Goal: Task Accomplishment & Management: Complete application form

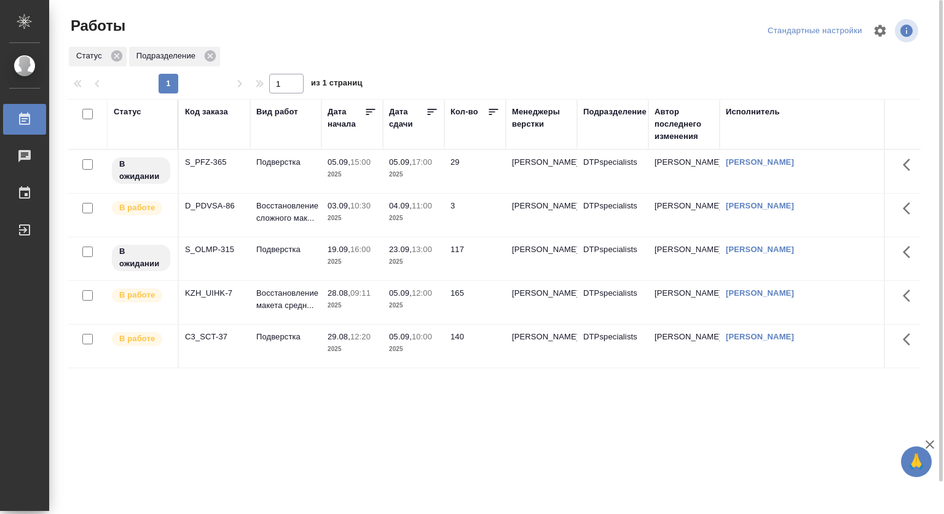
click at [408, 208] on p "04.09," at bounding box center [400, 205] width 23 height 9
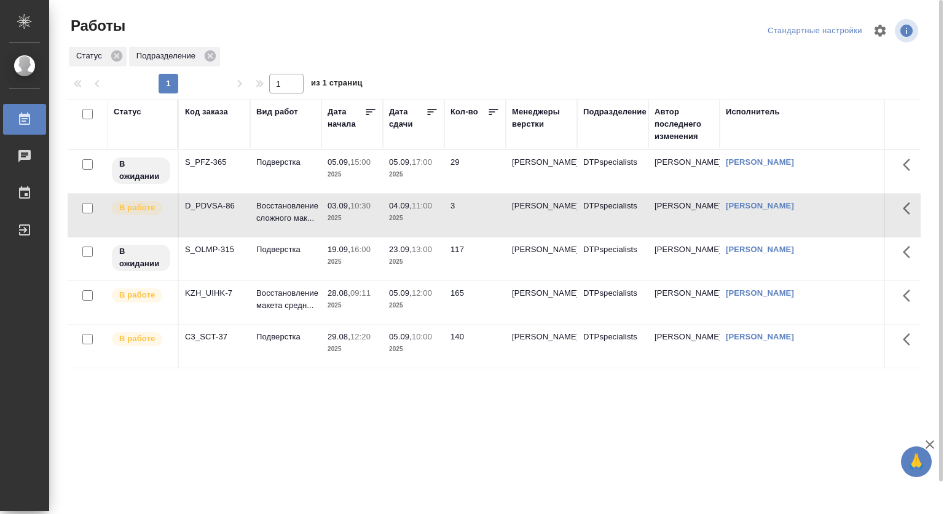
click at [408, 208] on p "04.09," at bounding box center [400, 205] width 23 height 9
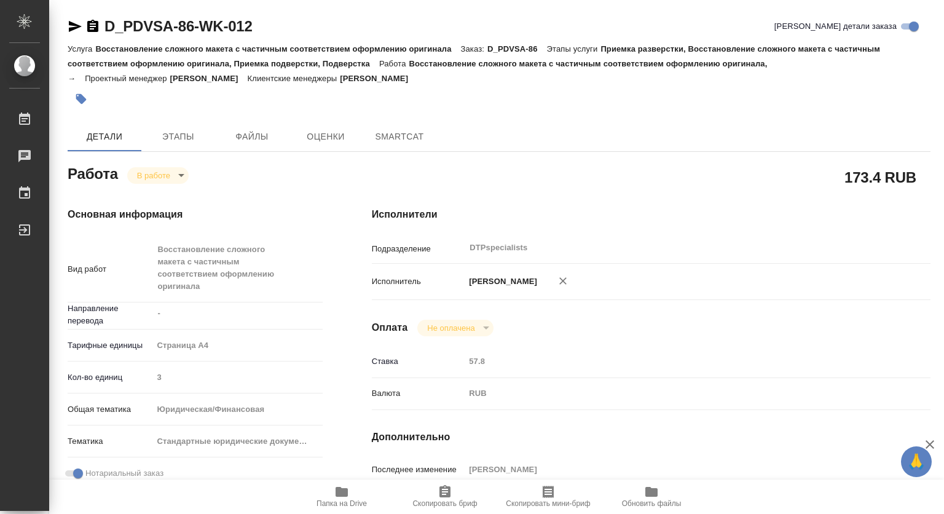
type textarea "x"
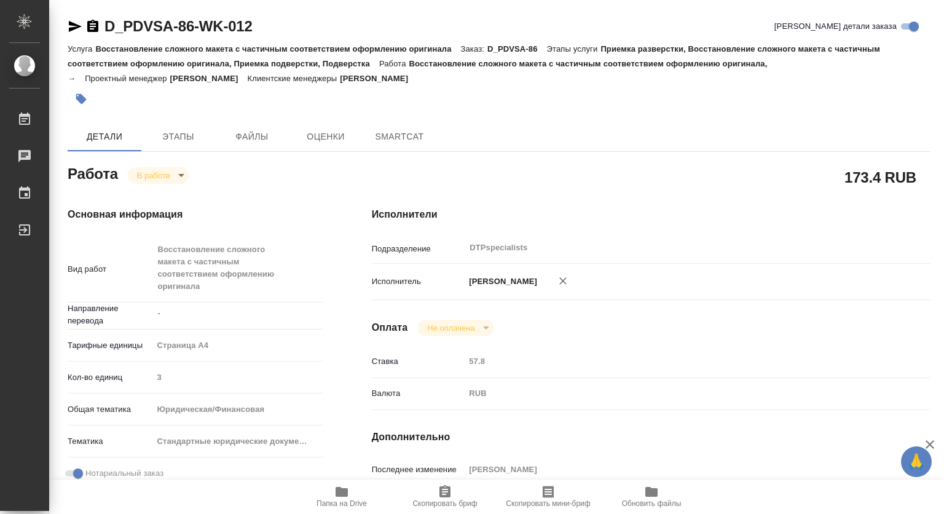
type textarea "x"
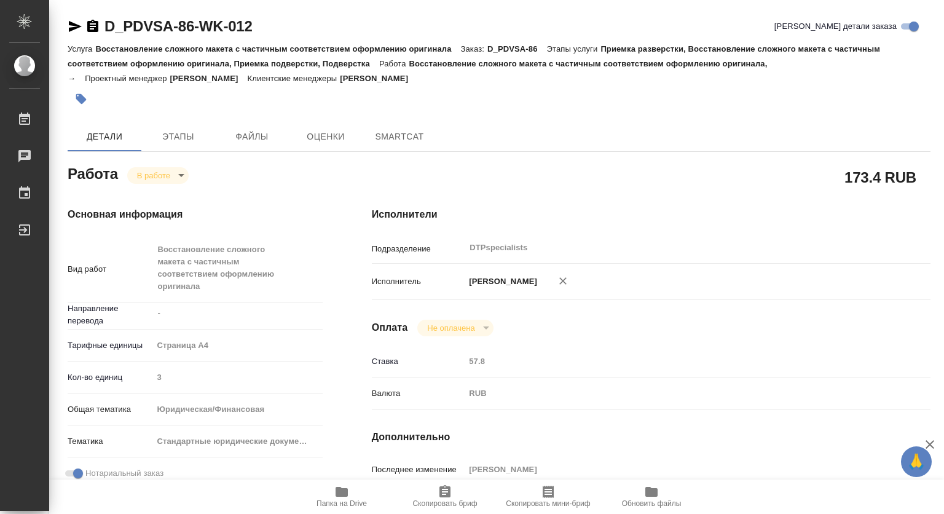
type textarea "x"
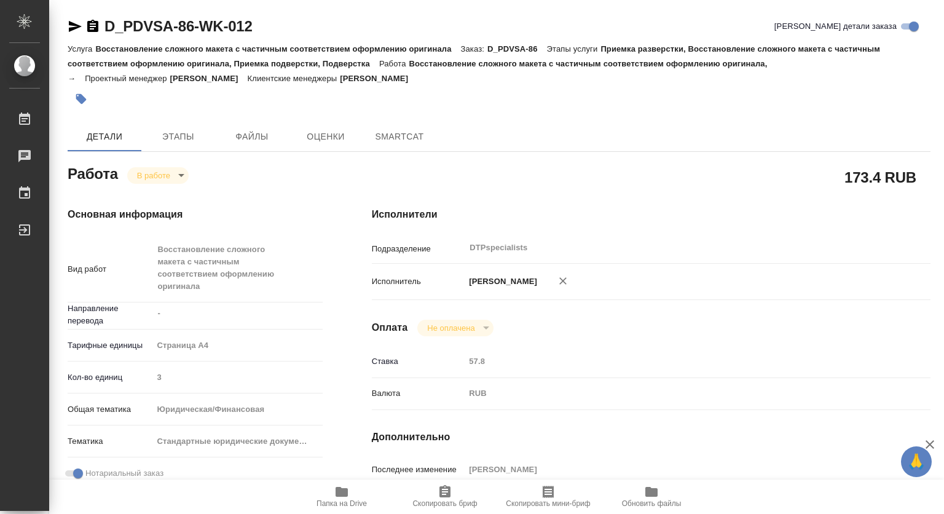
type textarea "x"
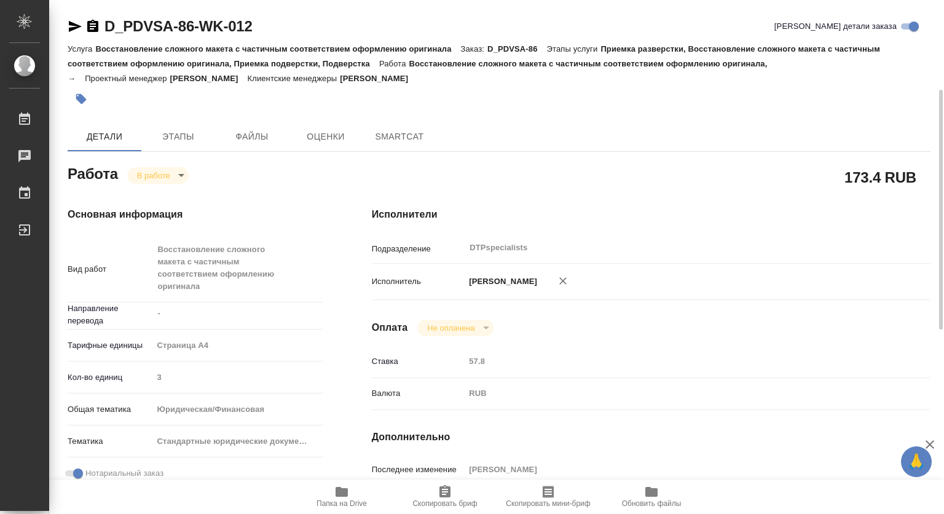
type textarea "x"
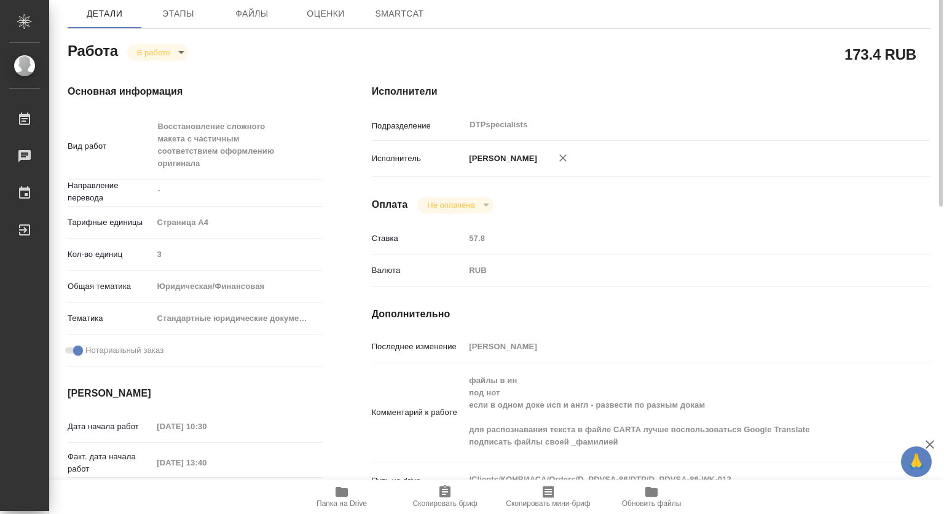
type textarea "x"
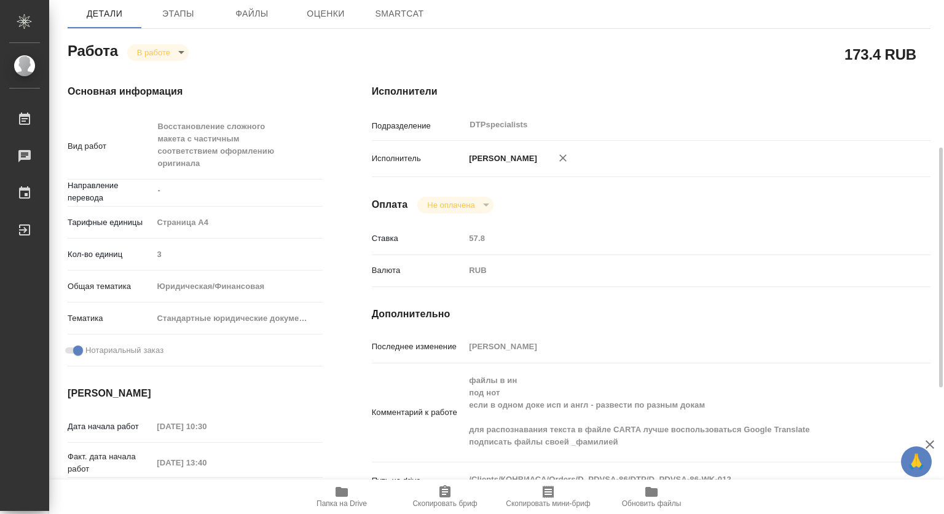
scroll to position [184, 0]
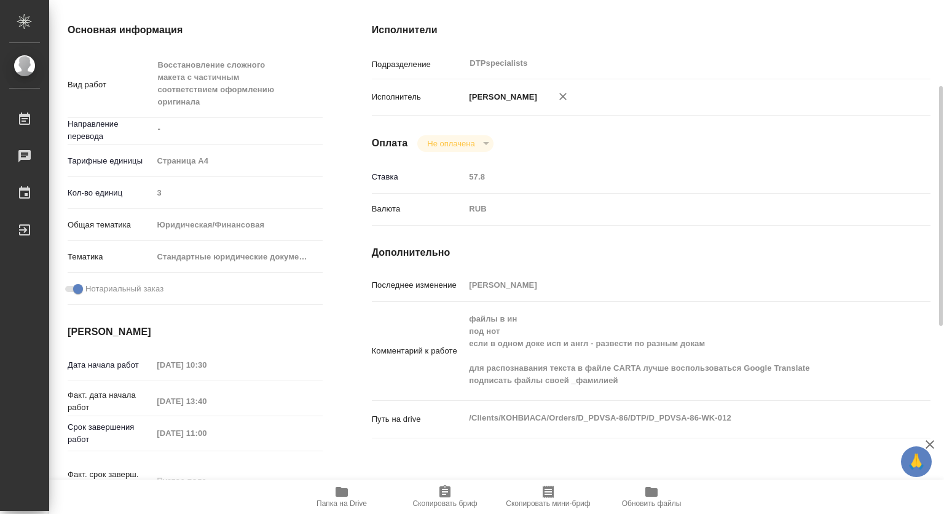
type textarea "x"
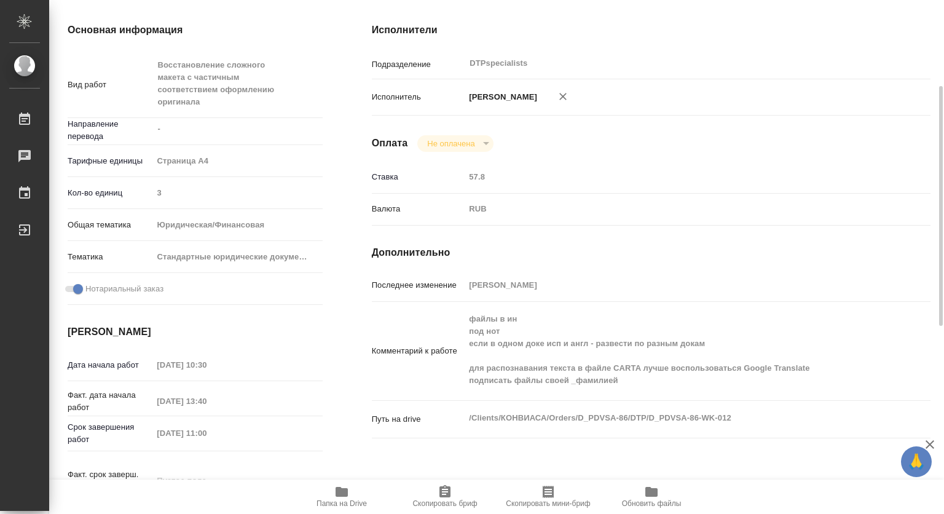
type textarea "x"
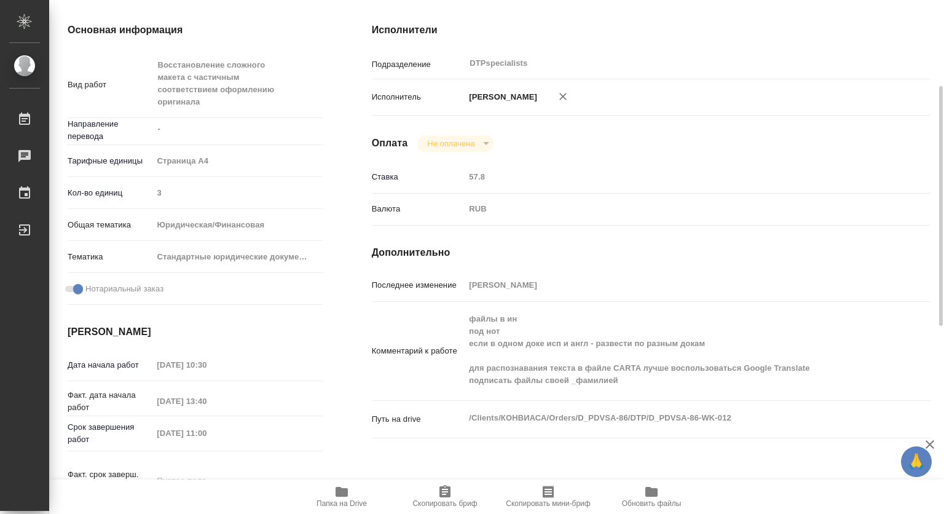
type textarea "x"
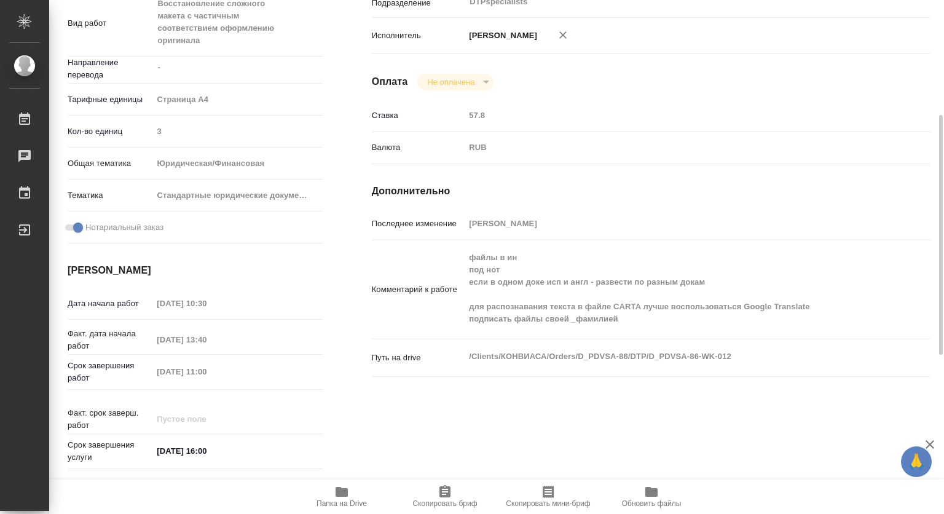
scroll to position [553, 0]
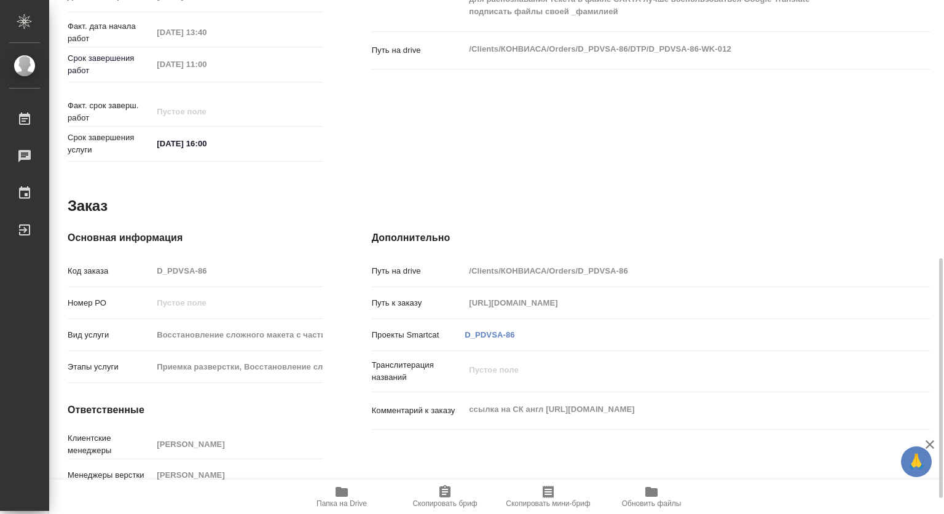
click at [347, 488] on icon "button" at bounding box center [342, 492] width 12 height 10
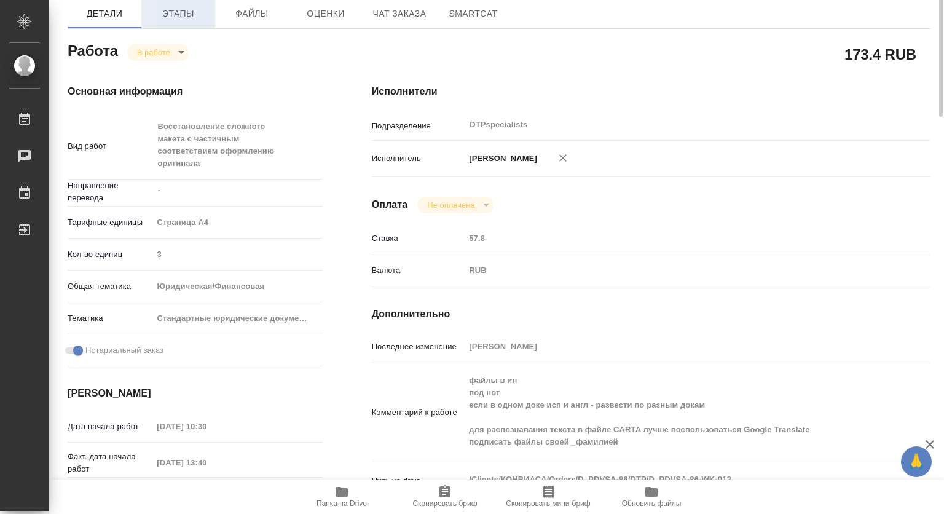
scroll to position [0, 0]
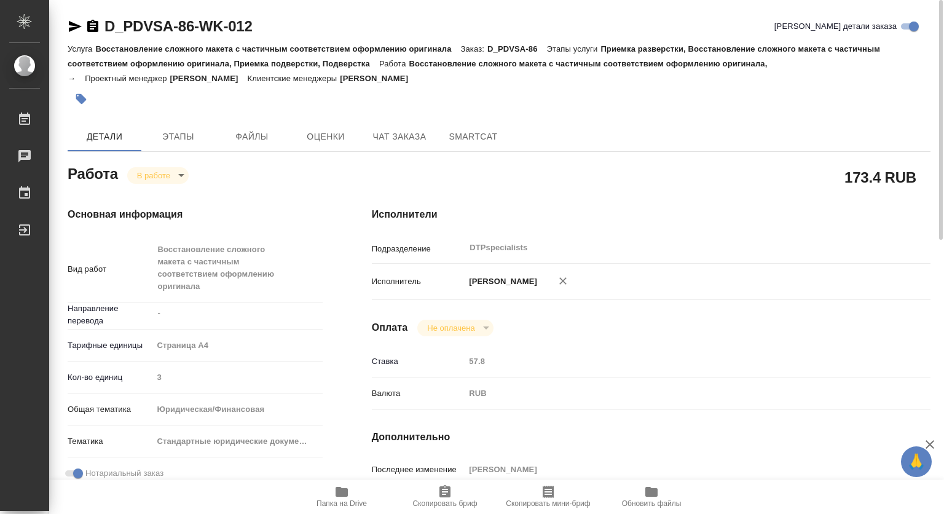
click at [75, 93] on icon "button" at bounding box center [81, 99] width 12 height 12
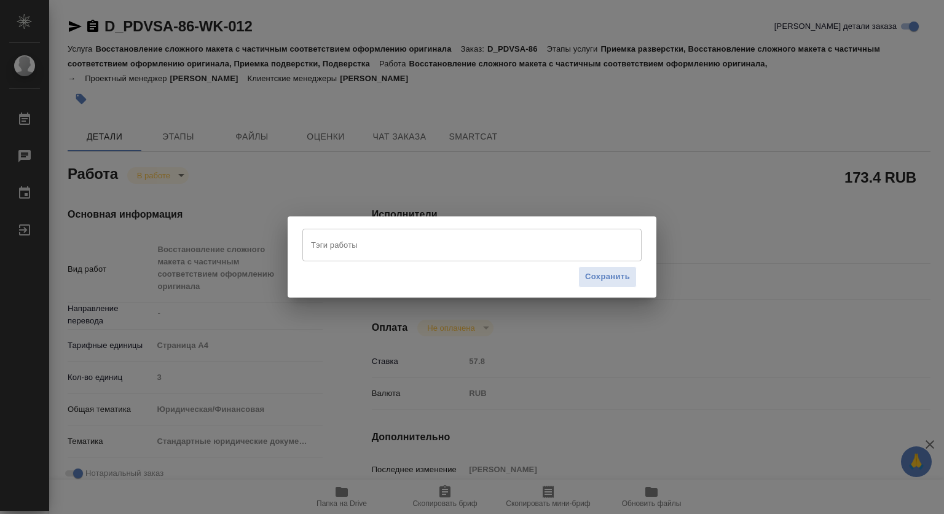
click at [340, 243] on input "Тэги работы" at bounding box center [460, 244] width 305 height 21
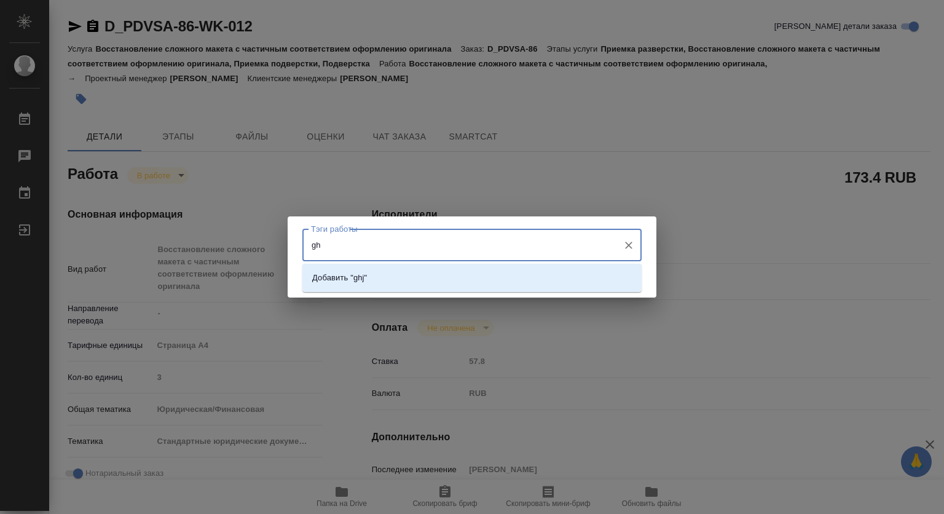
type input "g"
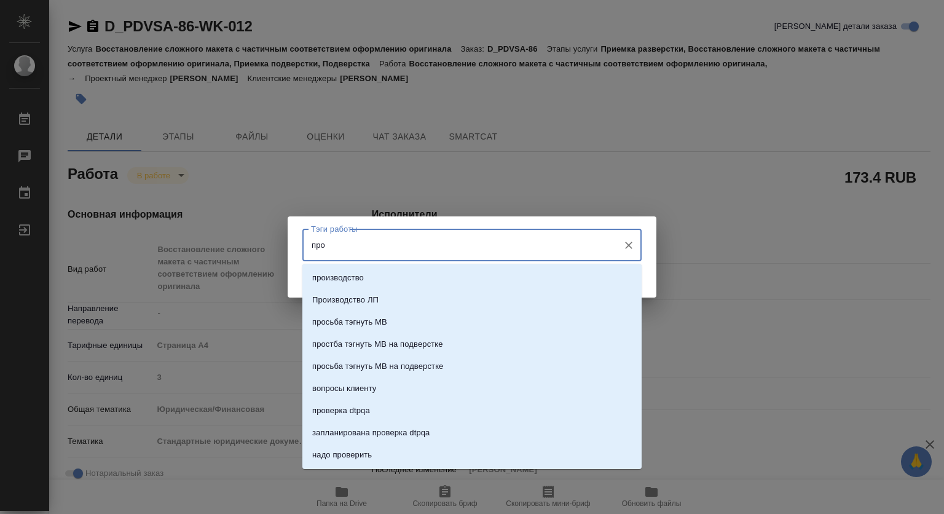
type input "пров"
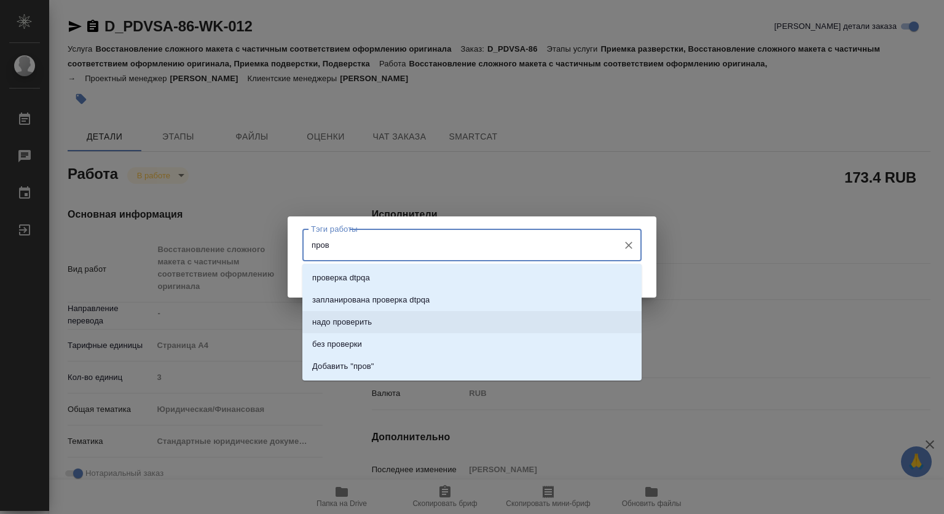
click at [358, 321] on p "надо проверить" at bounding box center [342, 322] width 60 height 12
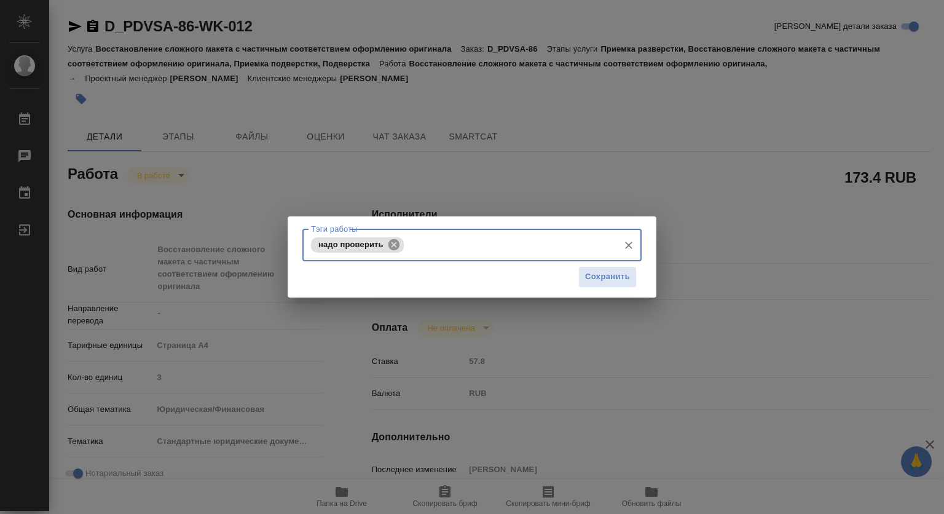
click at [390, 243] on icon at bounding box center [394, 245] width 14 height 14
click at [357, 251] on input "Тэги работы" at bounding box center [460, 244] width 305 height 21
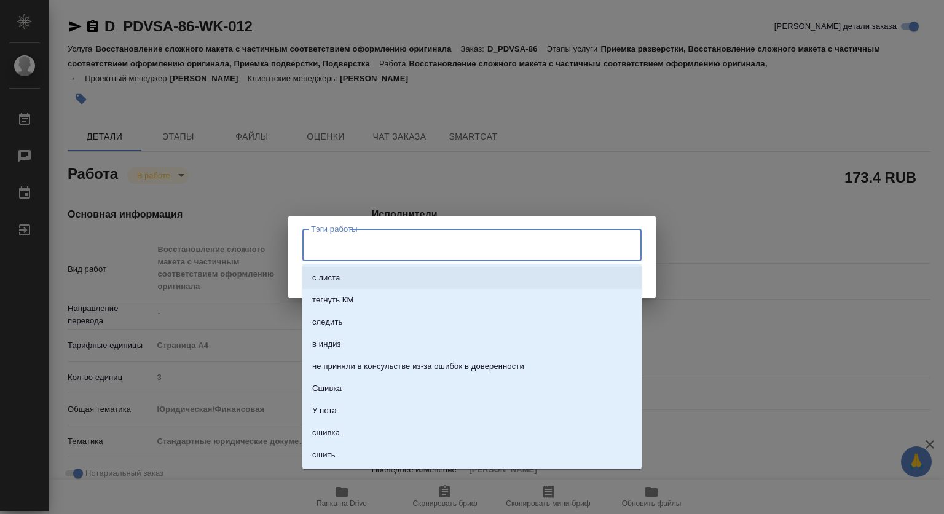
click at [339, 271] on li "с листа" at bounding box center [471, 278] width 339 height 22
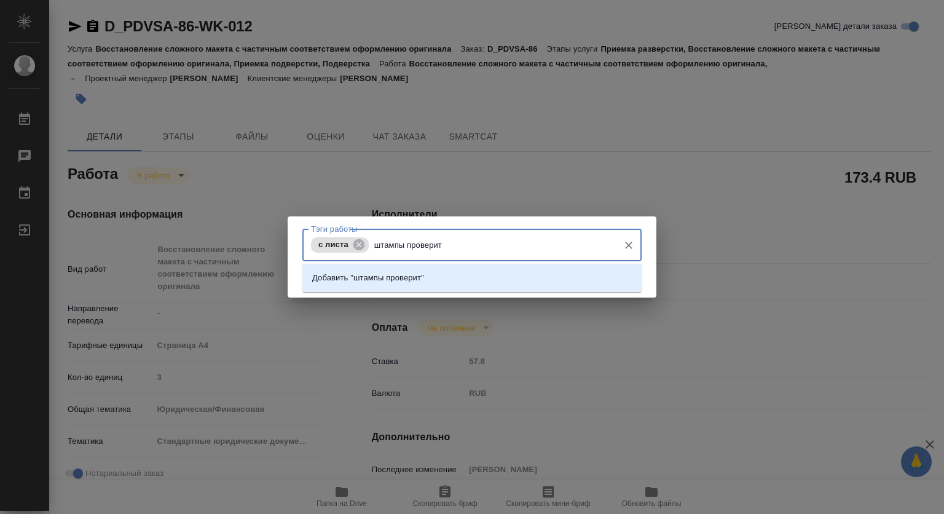
type input "штампы проверить"
click at [425, 278] on p "Добавить "штампы проверить"" at bounding box center [370, 278] width 116 height 12
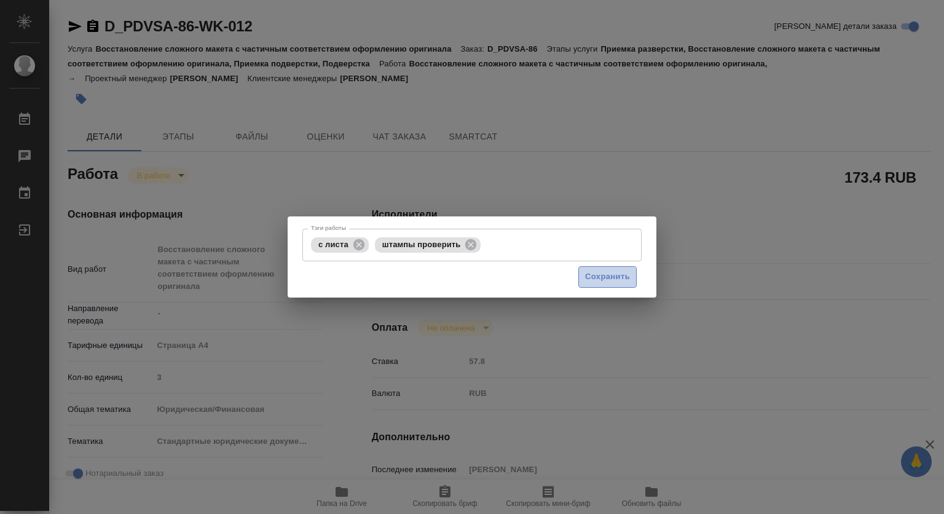
click at [600, 280] on span "Сохранить" at bounding box center [607, 277] width 45 height 14
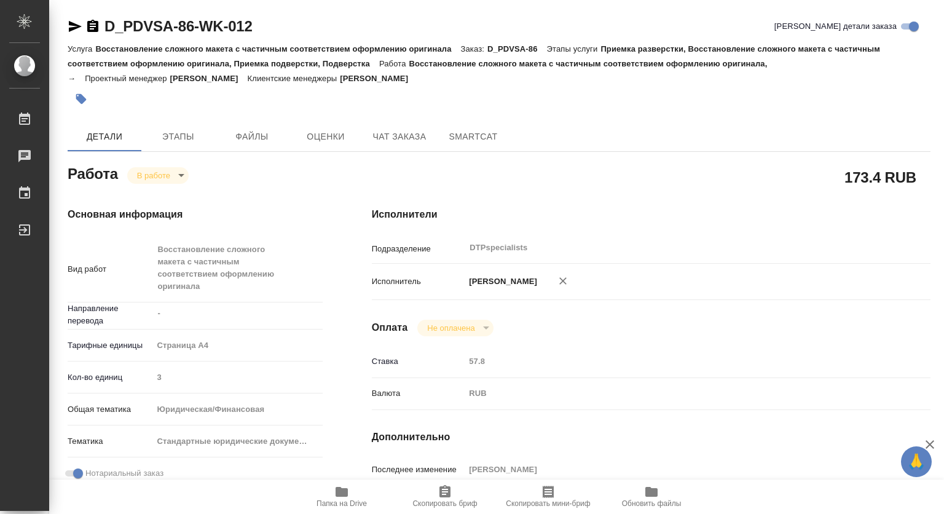
type input "inProgress"
type textarea "Восстановление сложного макета с частичным соответствием оформлению оригинала"
type textarea "x"
type input "-"
type input "5f036ec4e16dec2d6b59c8ff"
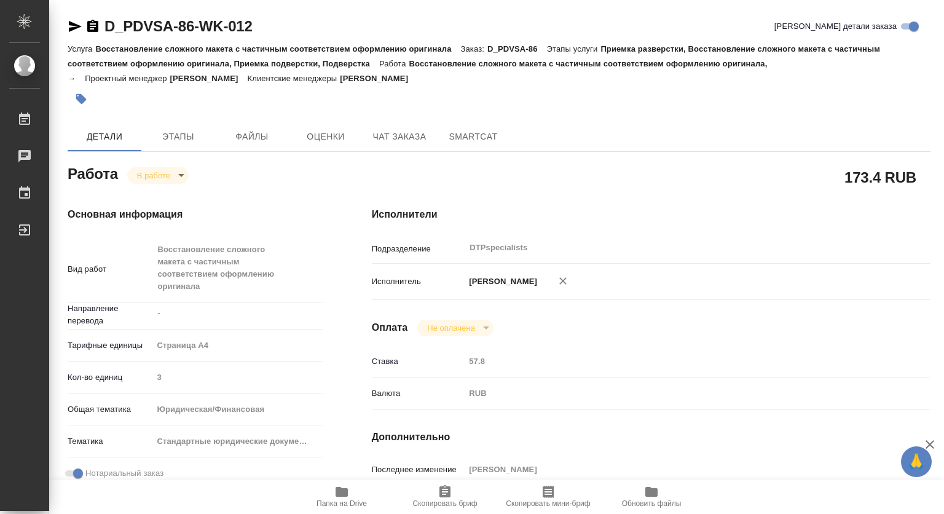
type input "3"
type input "yr-fn"
type input "5f647205b73bc97568ca66bf"
checkbox input "true"
type input "[DATE] 10:30"
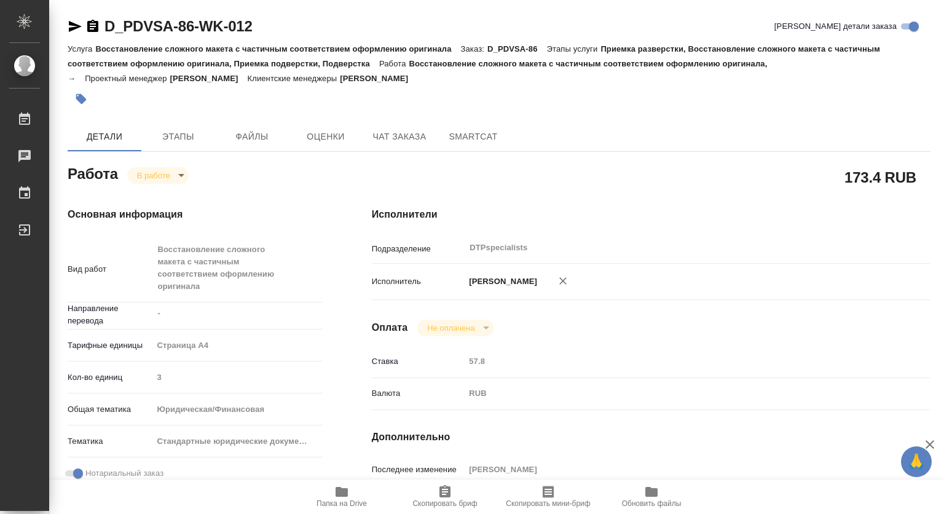
type input "[DATE] 13:40"
type input "[DATE] 11:00"
type input "[DATE] 16:00"
type input "DTPspecialists"
type input "notPayed"
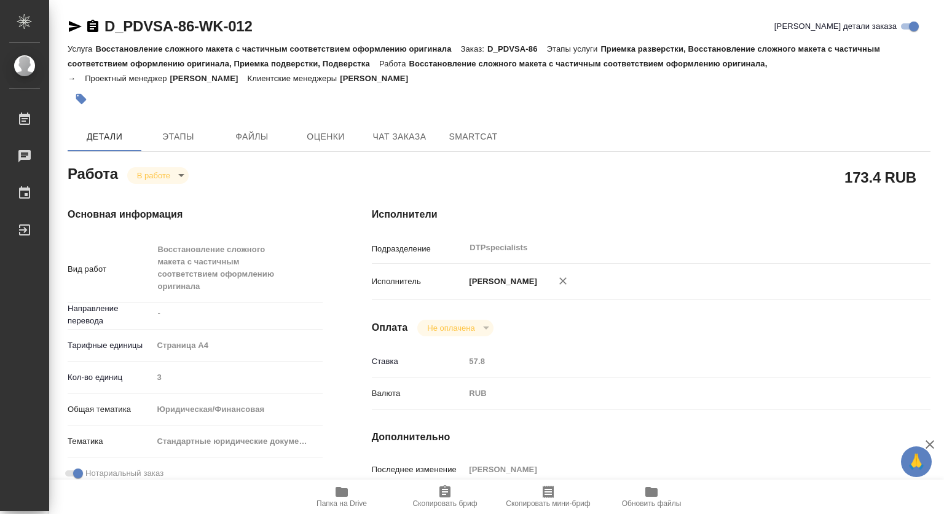
type input "57.8"
type input "RUB"
type input "[PERSON_NAME]"
type textarea "файлы в ин под нот если в одном доке исп и англ - развести по разным докам для …"
type textarea "x"
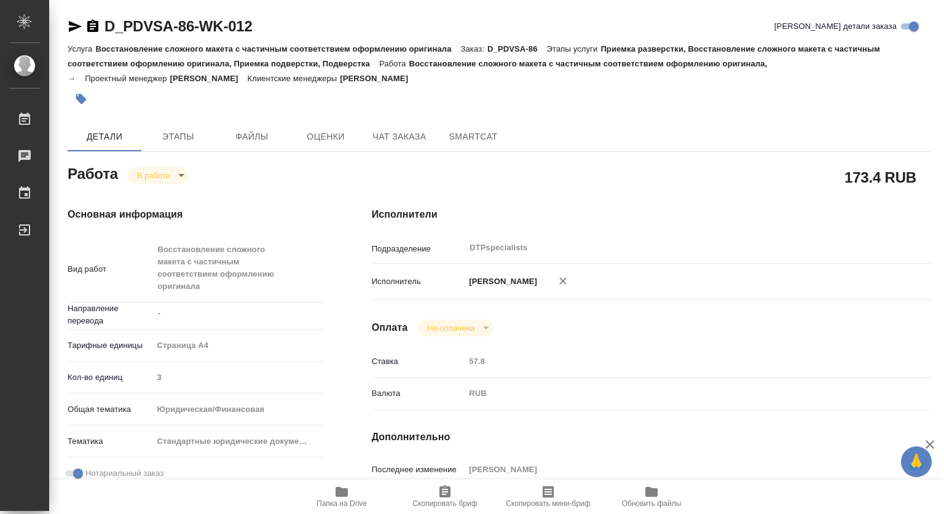
type textarea "/Clients/КОНВИАСА/Orders/D_PDVSA-86/DTP/D_PDVSA-86-WK-012"
type textarea "x"
type input "D_PDVSA-86"
type input "Восстановление сложного макета с частичным соответствием оформлению оригинала"
type input "Приемка разверстки, Восстановление сложного макета с частичным соответствием оф…"
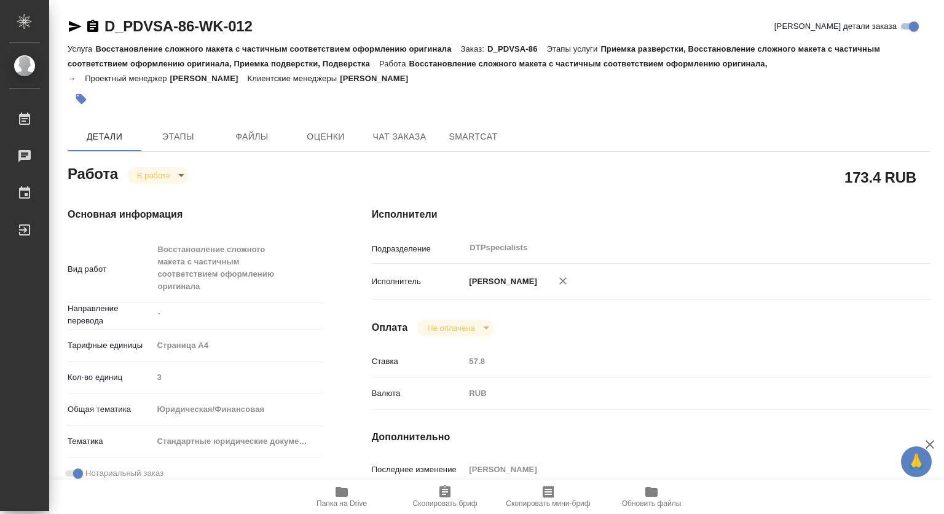
type input "[PERSON_NAME]"
type input "/Clients/КОНВИАСА/Orders/D_PDVSA-86"
type input "[URL][DOMAIN_NAME]"
type textarea "x"
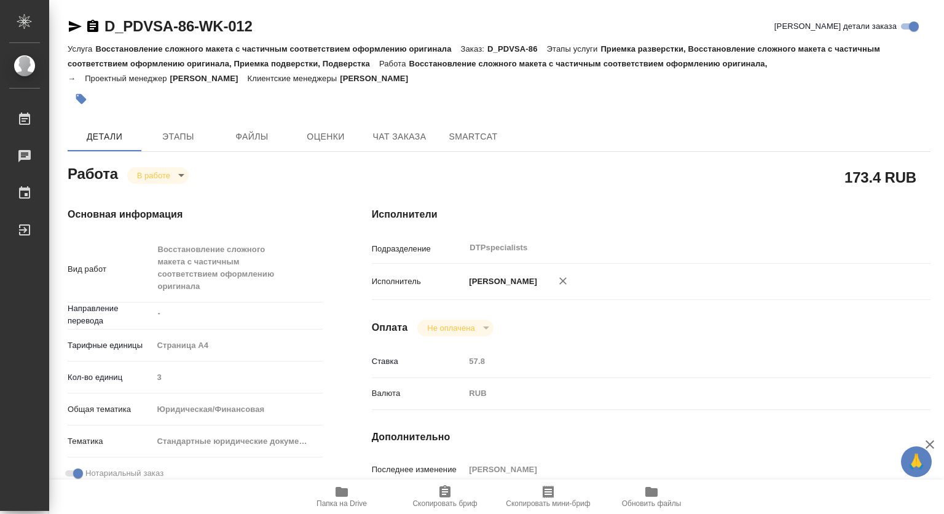
type textarea "ссылка на СК англ [URL][DOMAIN_NAME]"
type textarea "x"
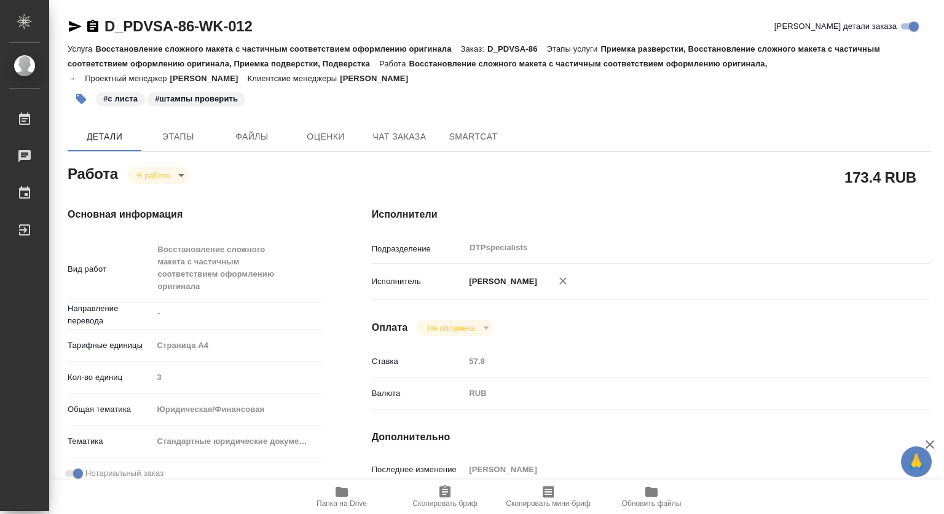
type textarea "x"
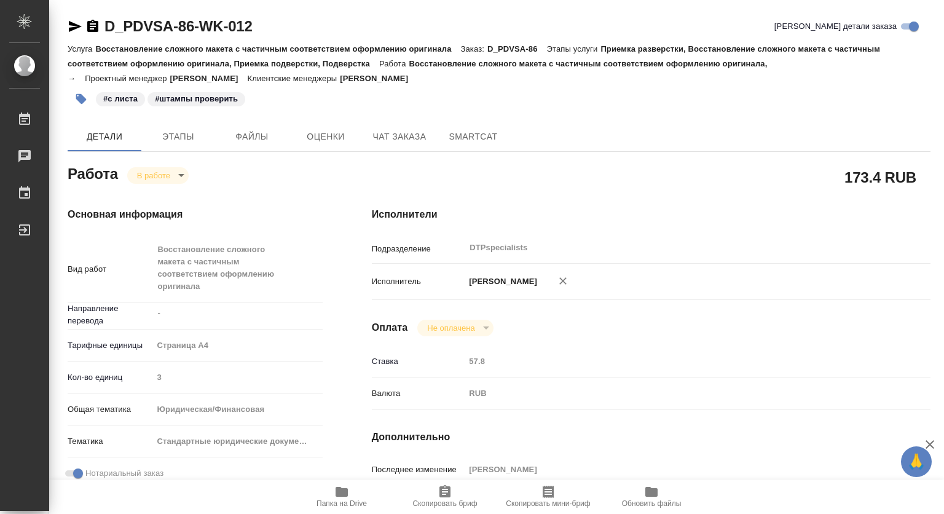
type textarea "x"
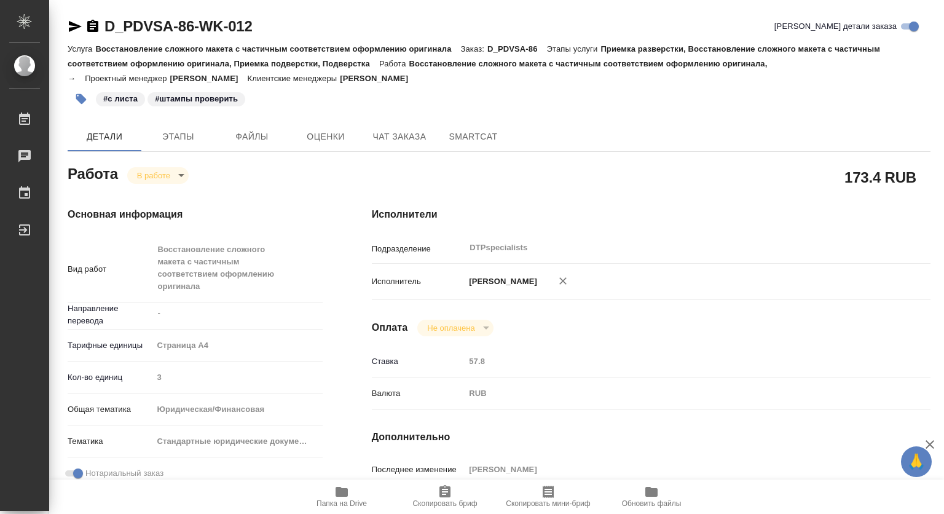
type textarea "x"
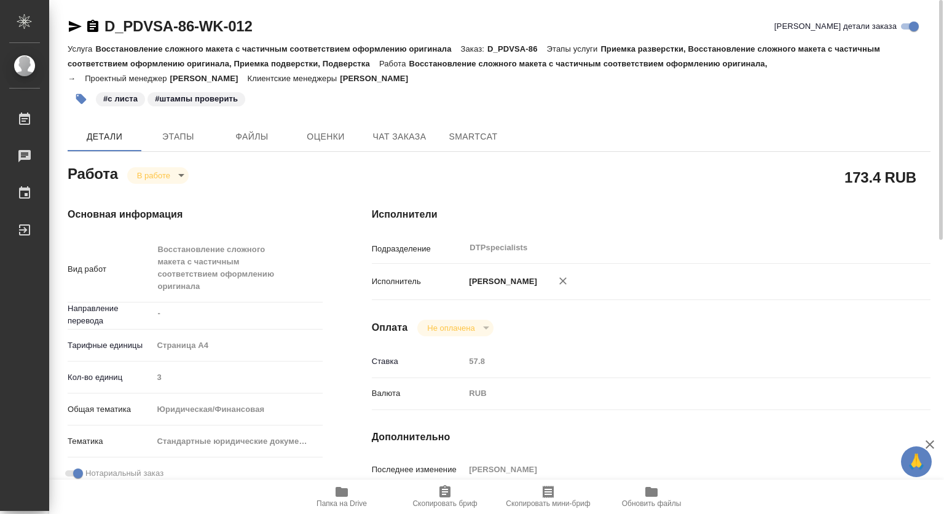
type textarea "x"
click at [394, 138] on span "Чат заказа" at bounding box center [399, 136] width 59 height 15
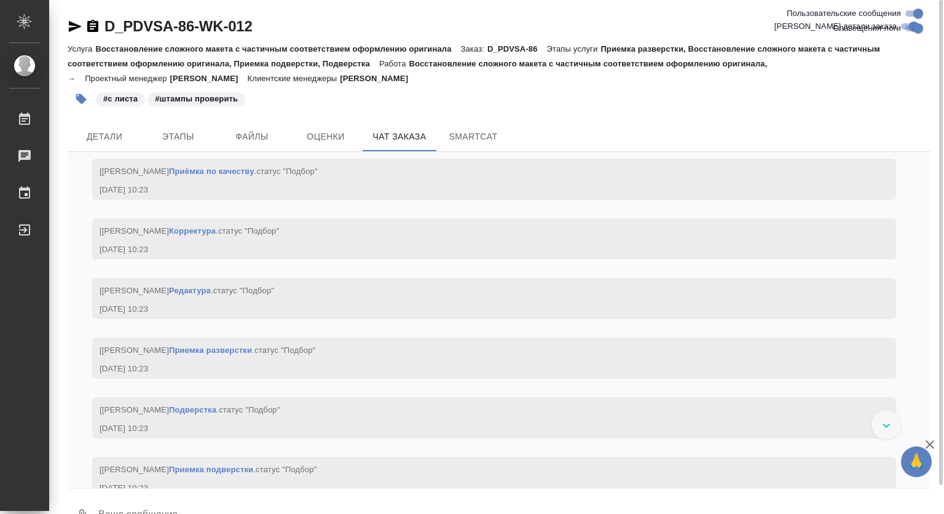
scroll to position [2904, 0]
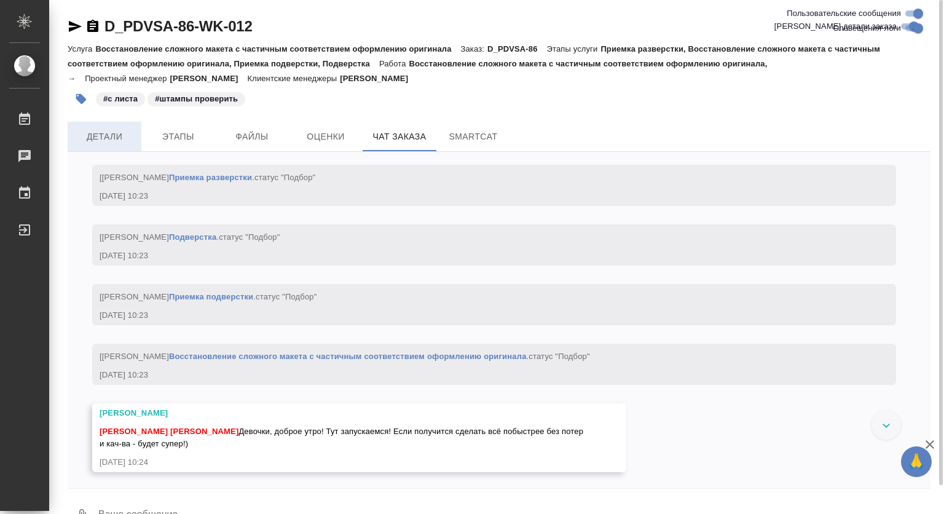
click at [111, 135] on span "Детали" at bounding box center [104, 136] width 59 height 15
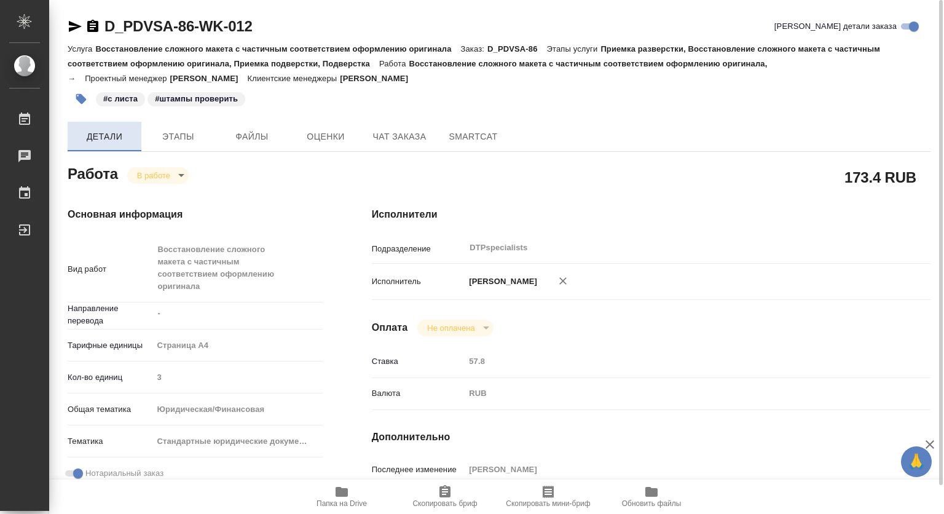
type textarea "x"
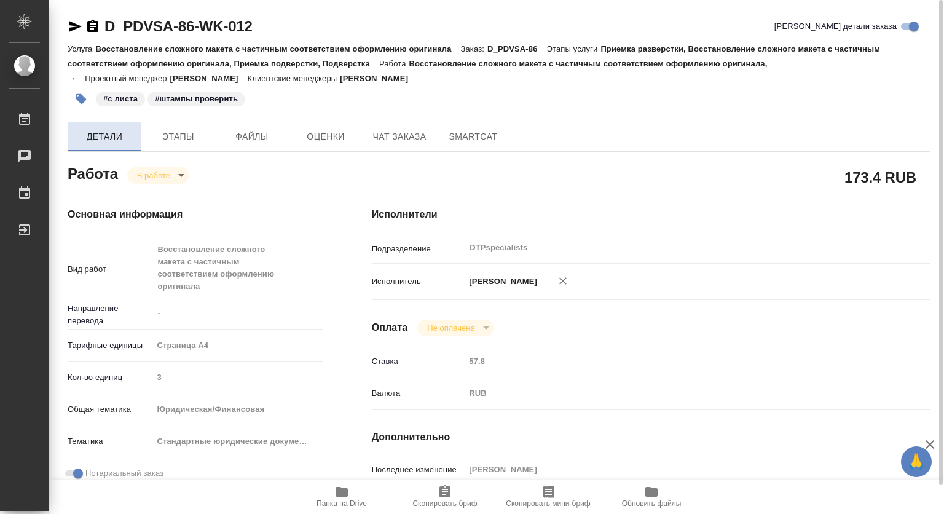
type textarea "x"
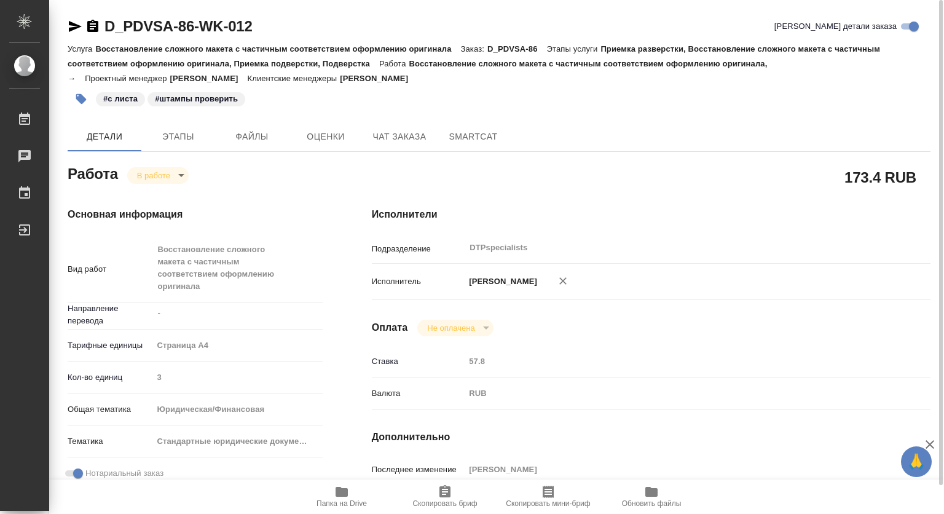
click at [170, 176] on body "🙏 .cls-1 fill:#fff; AWATERA [PERSON_NAME] 0 Чаты График Выйти D_PDVSA-86-WK-012…" at bounding box center [472, 257] width 944 height 514
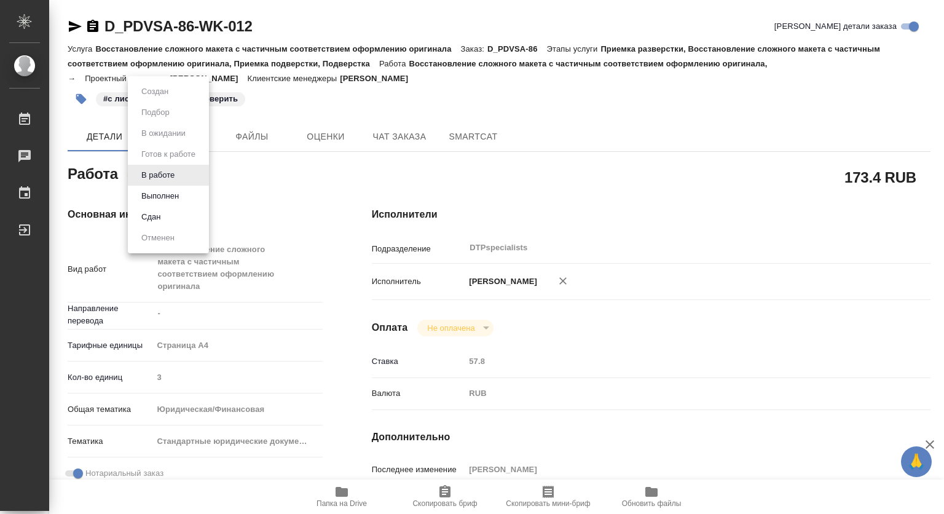
type textarea "x"
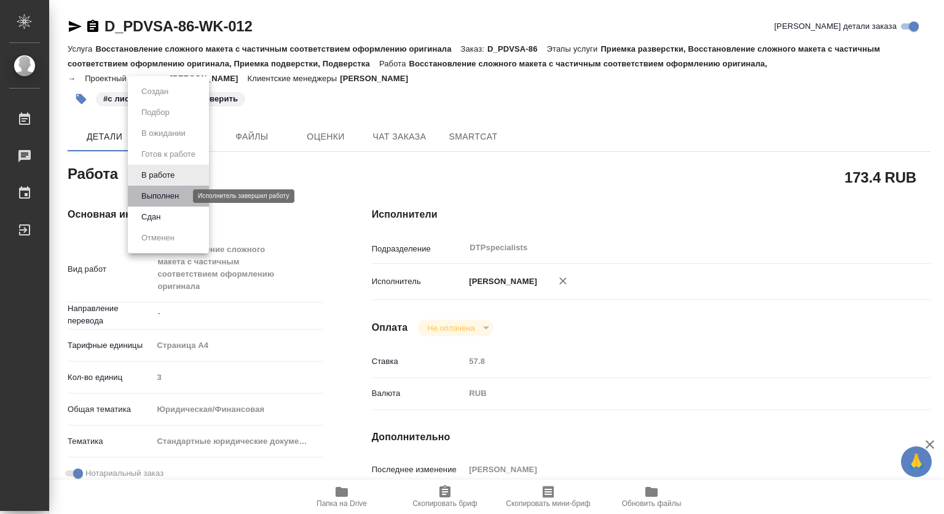
click at [157, 194] on button "Выполнен" at bounding box center [160, 196] width 45 height 14
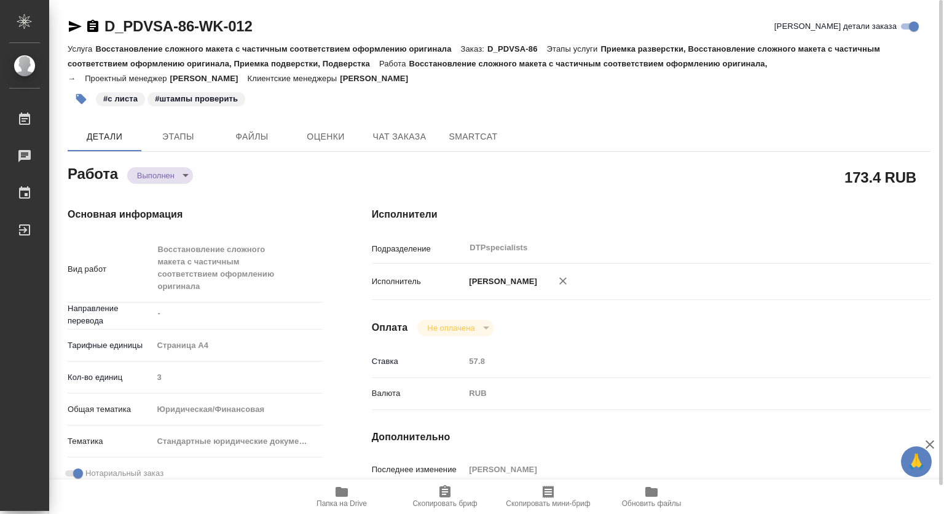
type textarea "x"
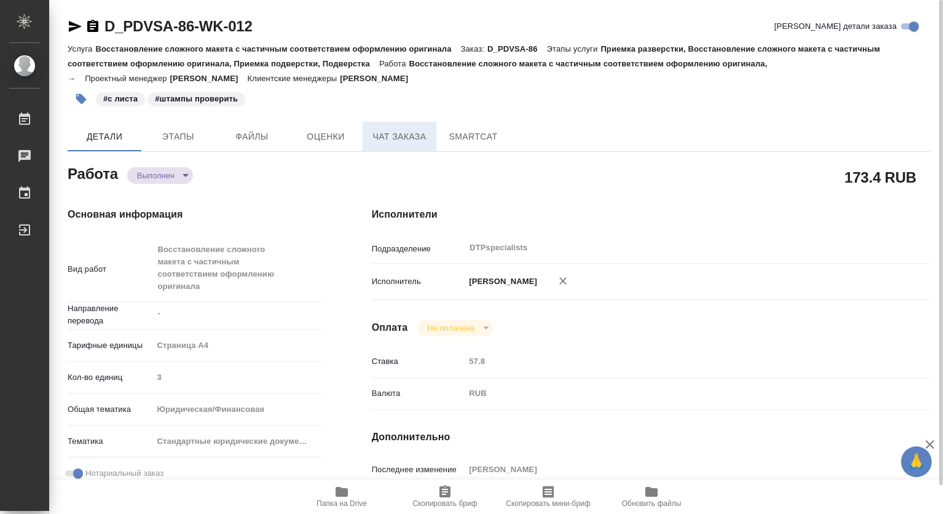
type textarea "x"
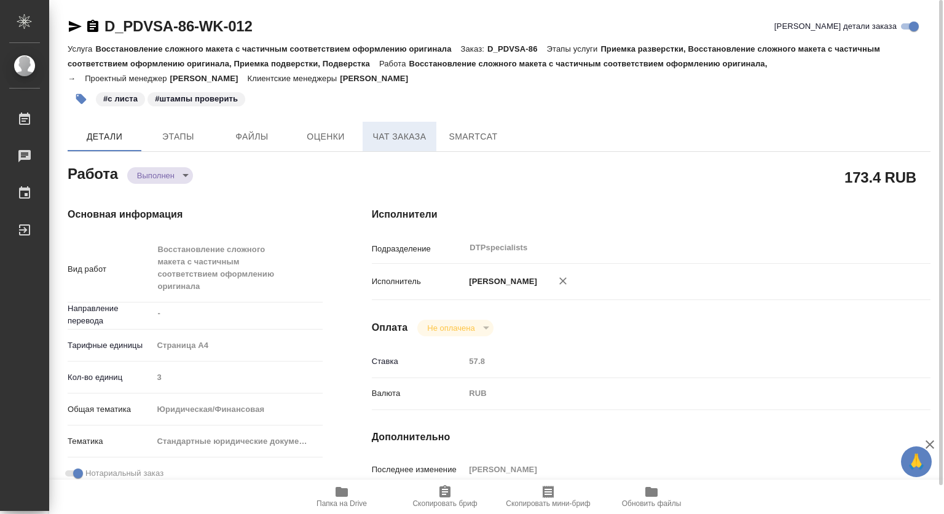
click at [403, 130] on span "Чат заказа" at bounding box center [399, 136] width 59 height 15
